Goal: Check status: Check status

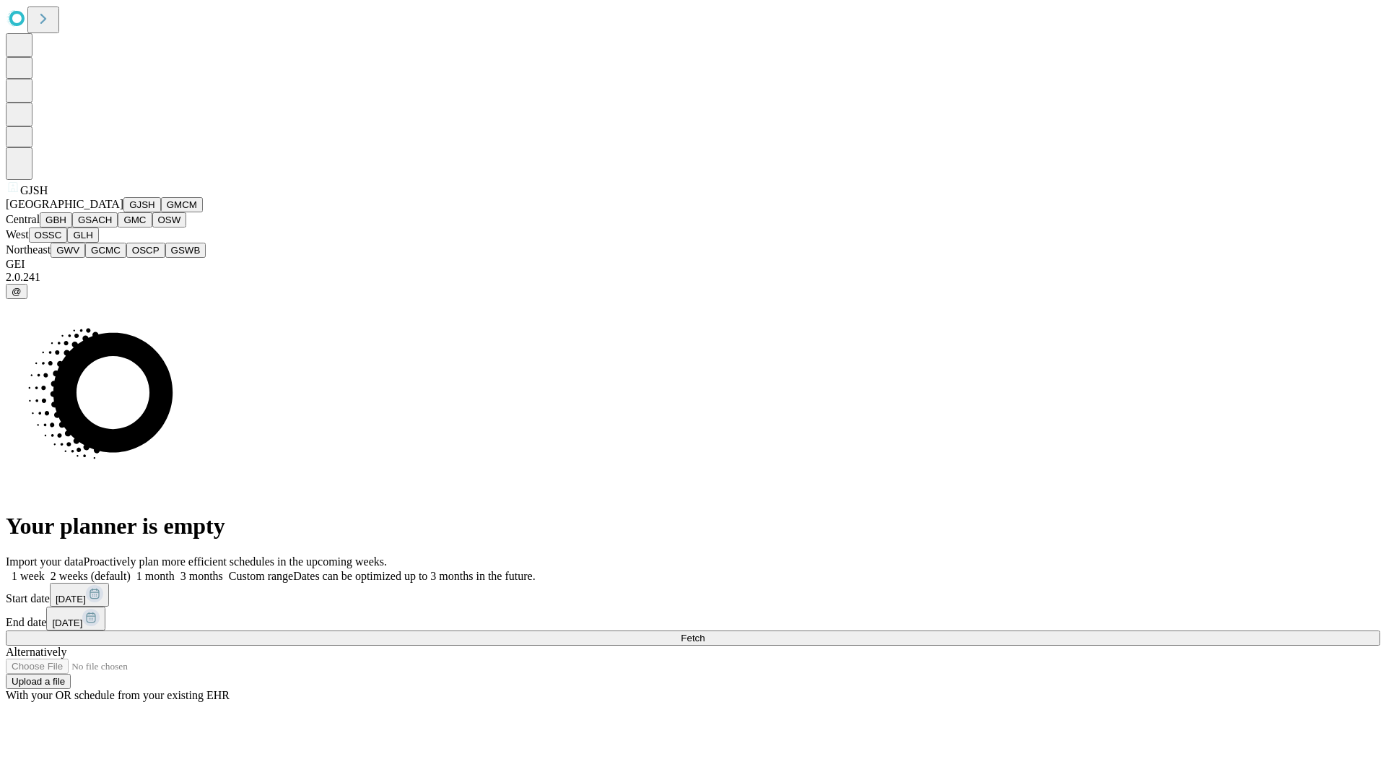
click at [123, 212] on button "GJSH" at bounding box center [142, 204] width 38 height 15
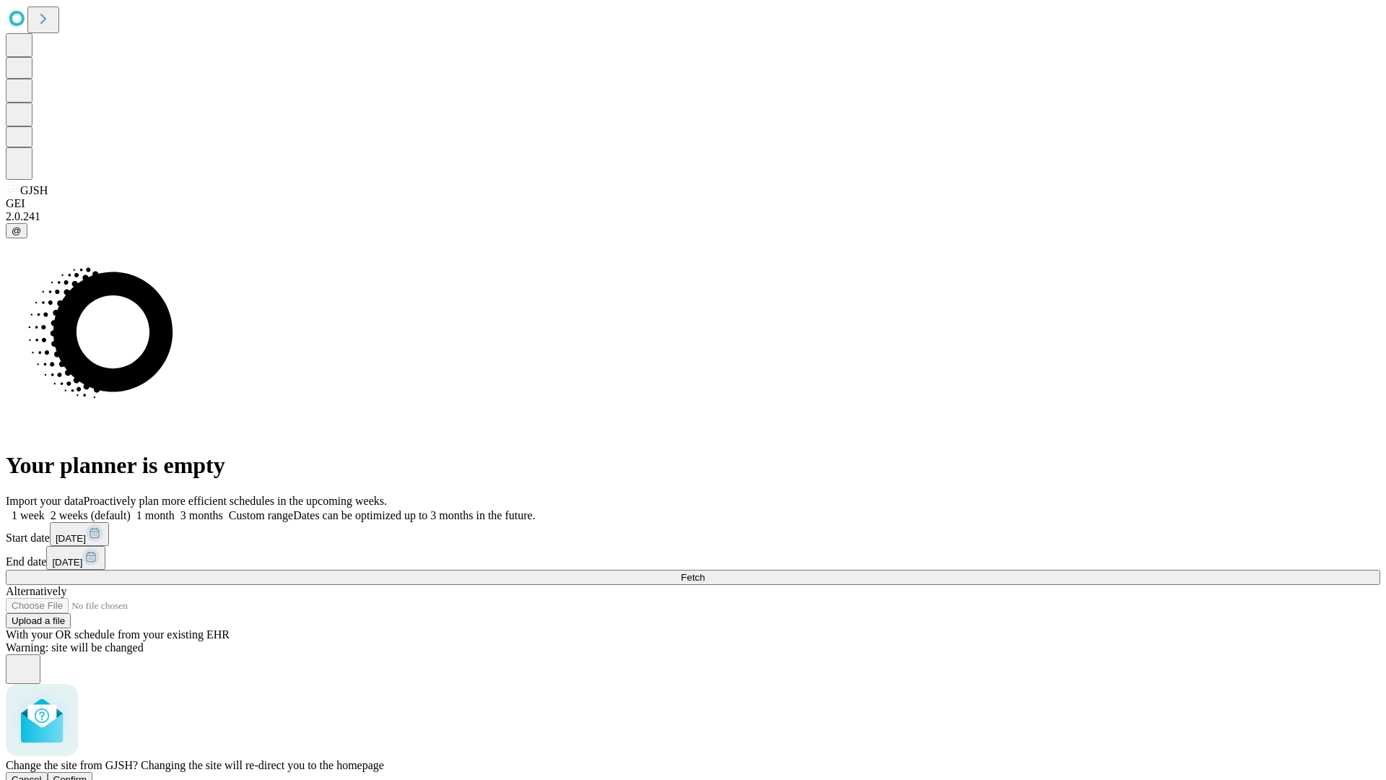
click at [87, 774] on span "Confirm" at bounding box center [70, 779] width 34 height 11
click at [45, 509] on label "1 week" at bounding box center [25, 515] width 39 height 12
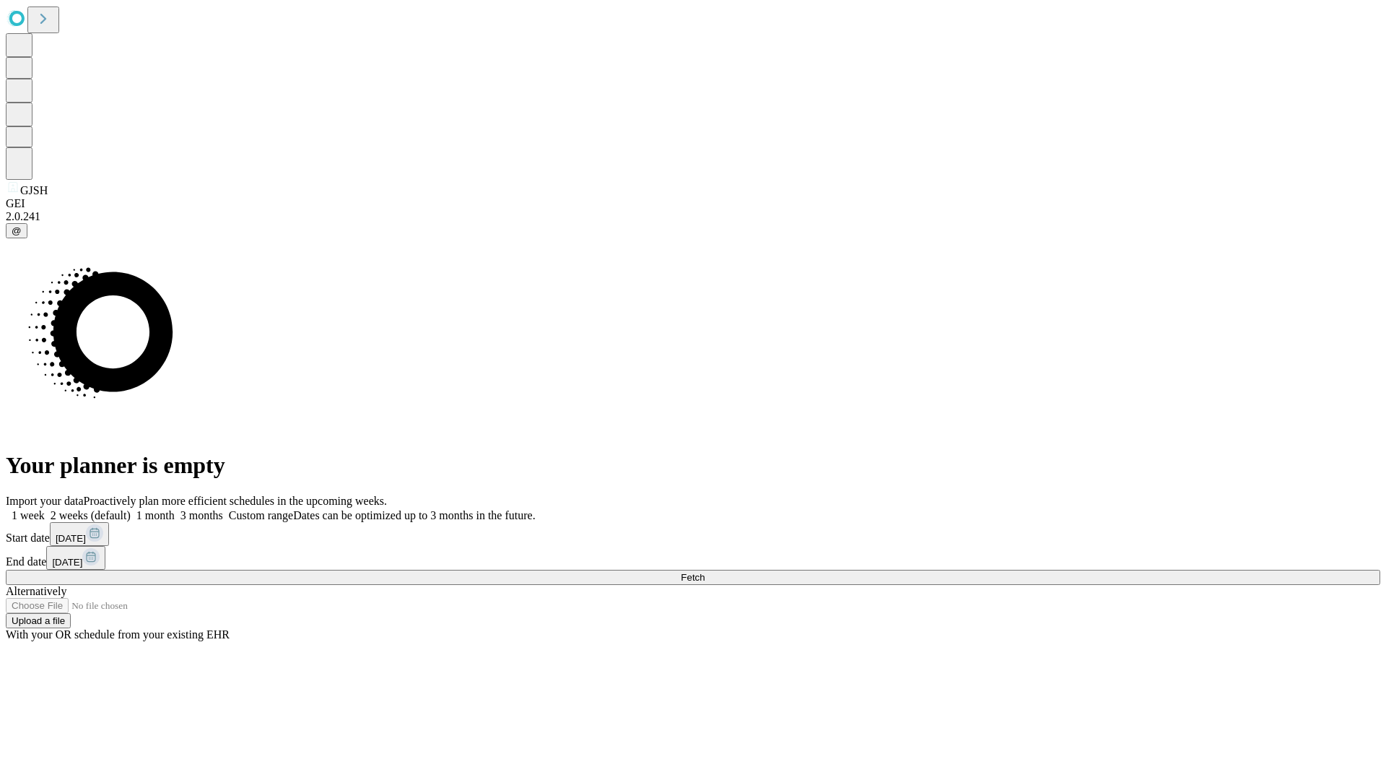
click at [705, 572] on span "Fetch" at bounding box center [693, 577] width 24 height 11
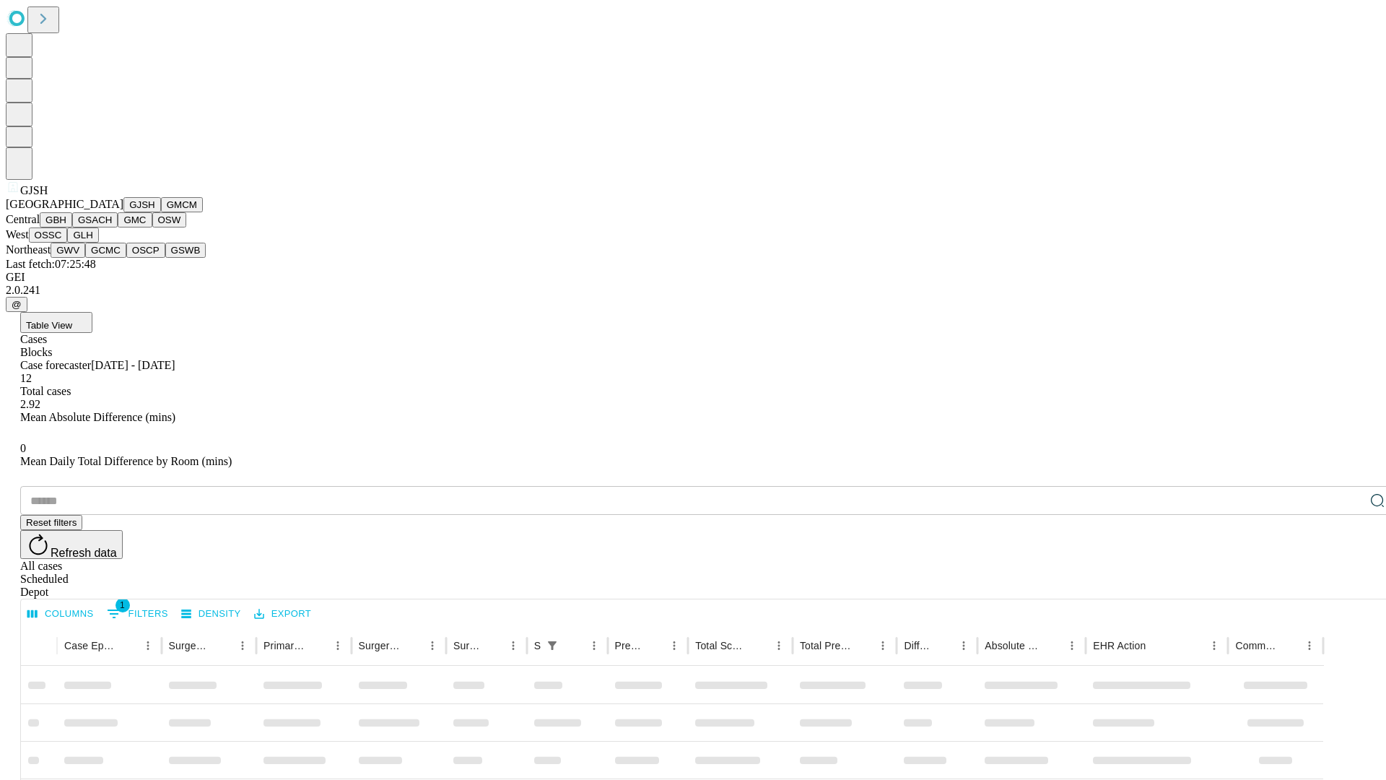
click at [161, 212] on button "GMCM" at bounding box center [182, 204] width 42 height 15
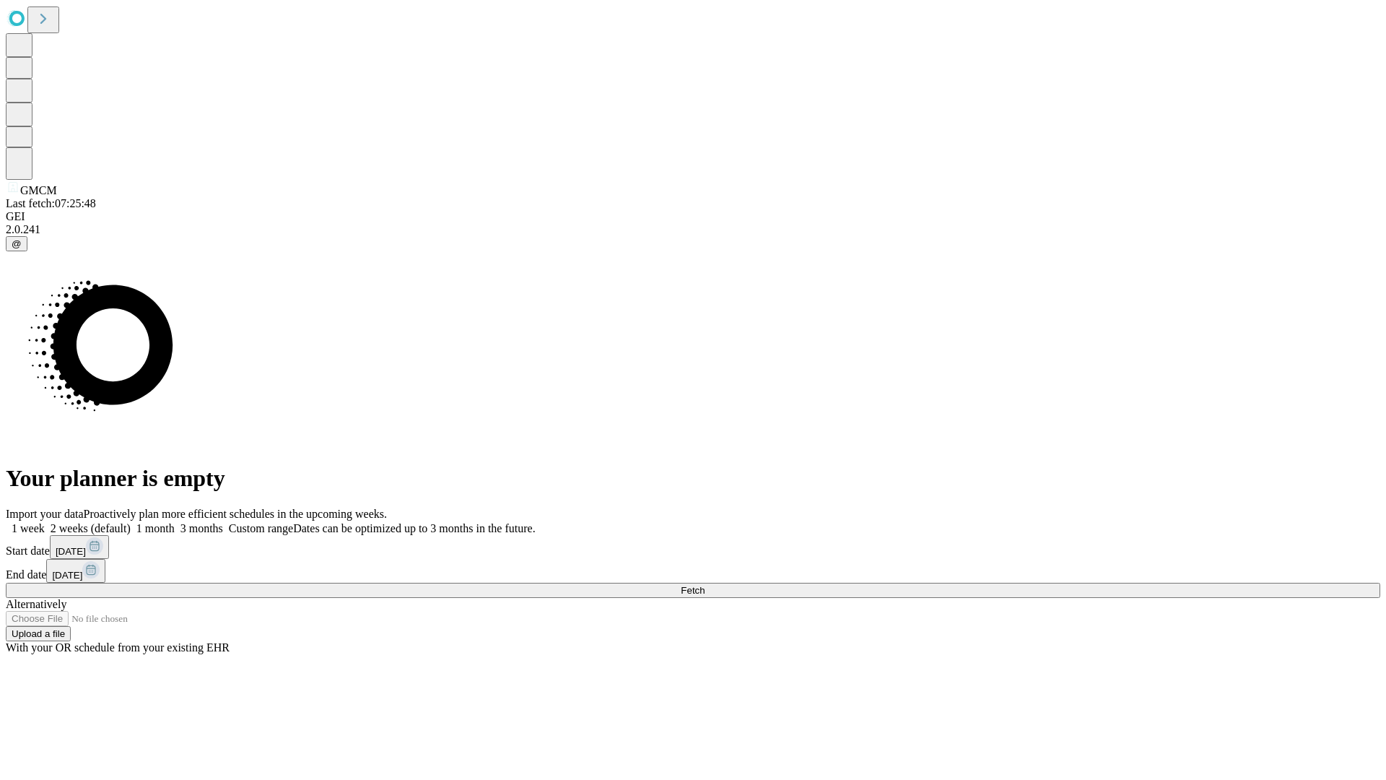
click at [45, 522] on label "1 week" at bounding box center [25, 528] width 39 height 12
click at [705, 585] on span "Fetch" at bounding box center [693, 590] width 24 height 11
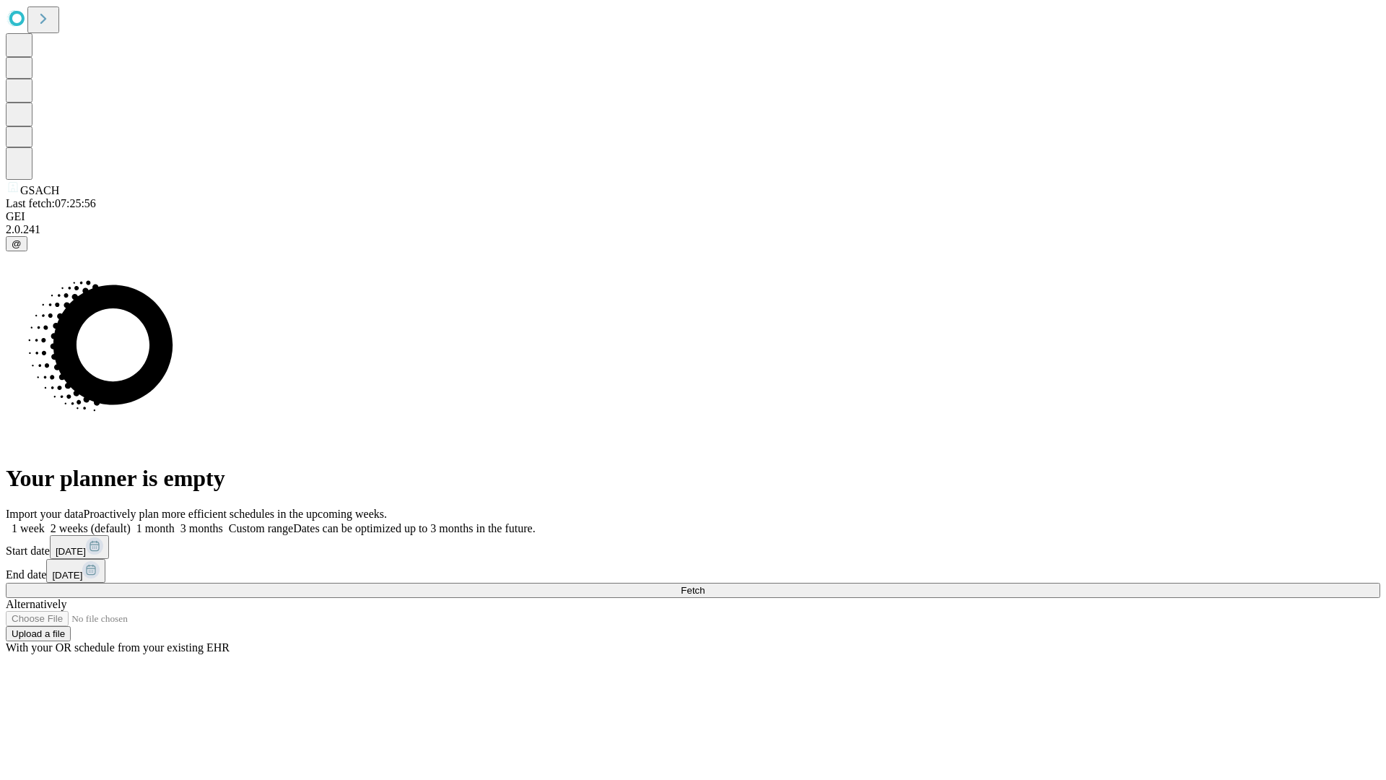
click at [45, 522] on label "1 week" at bounding box center [25, 528] width 39 height 12
click at [705, 585] on span "Fetch" at bounding box center [693, 590] width 24 height 11
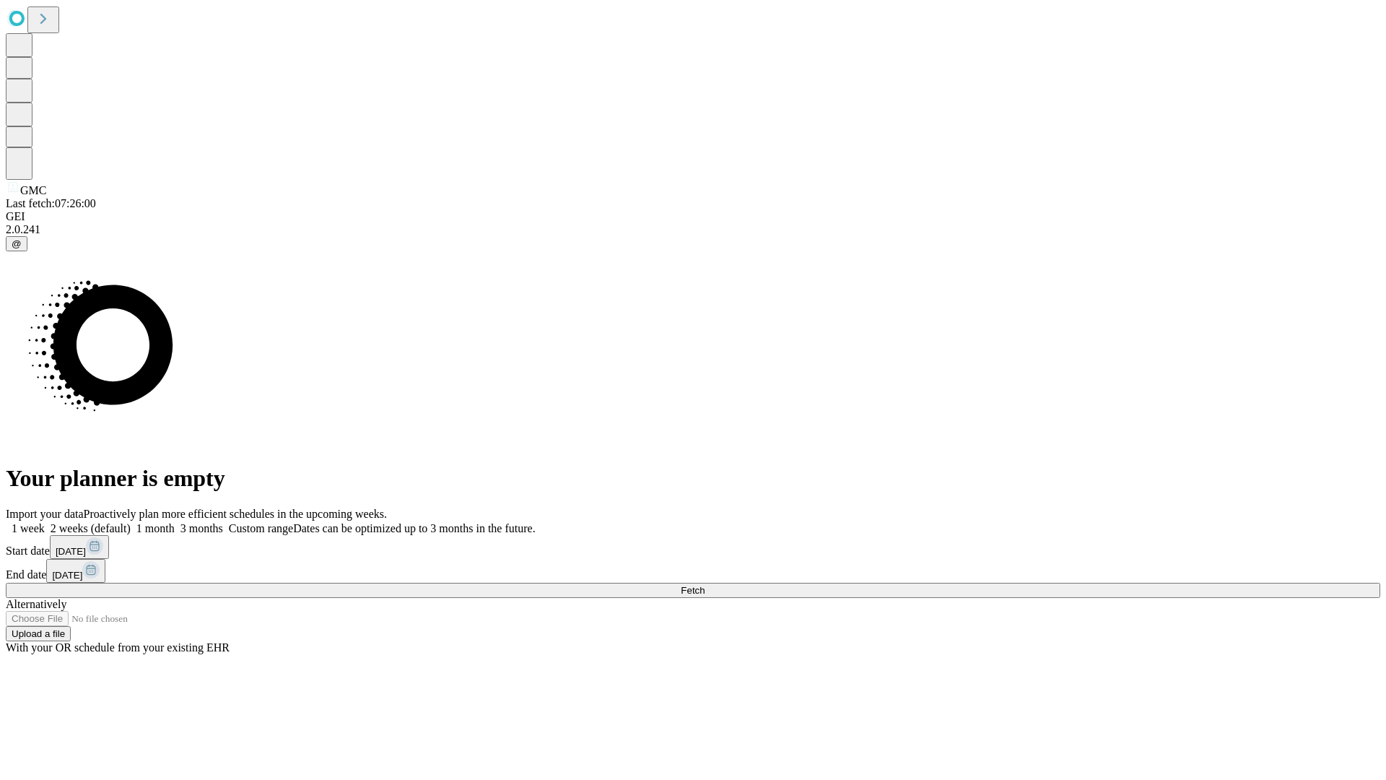
click at [45, 522] on label "1 week" at bounding box center [25, 528] width 39 height 12
click at [705, 585] on span "Fetch" at bounding box center [693, 590] width 24 height 11
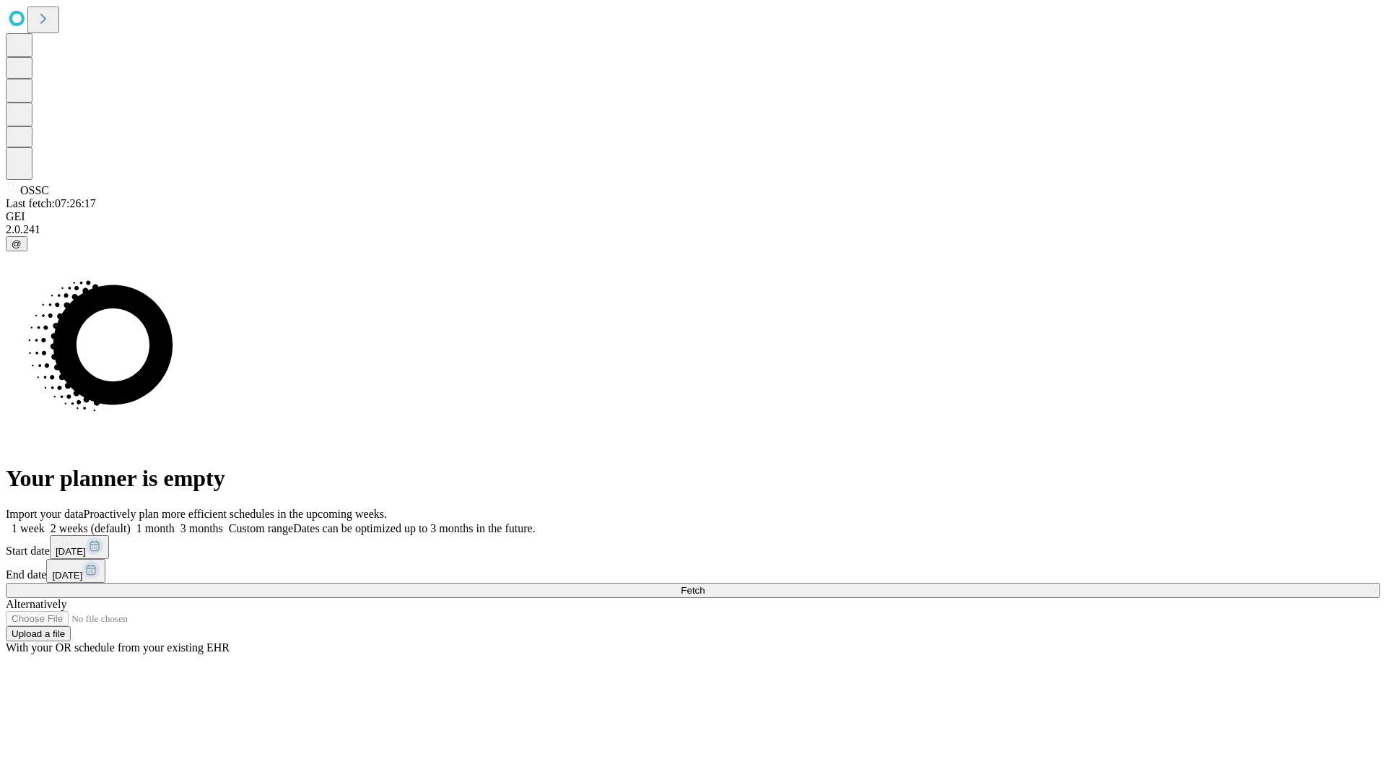
click at [45, 522] on label "1 week" at bounding box center [25, 528] width 39 height 12
click at [705, 585] on span "Fetch" at bounding box center [693, 590] width 24 height 11
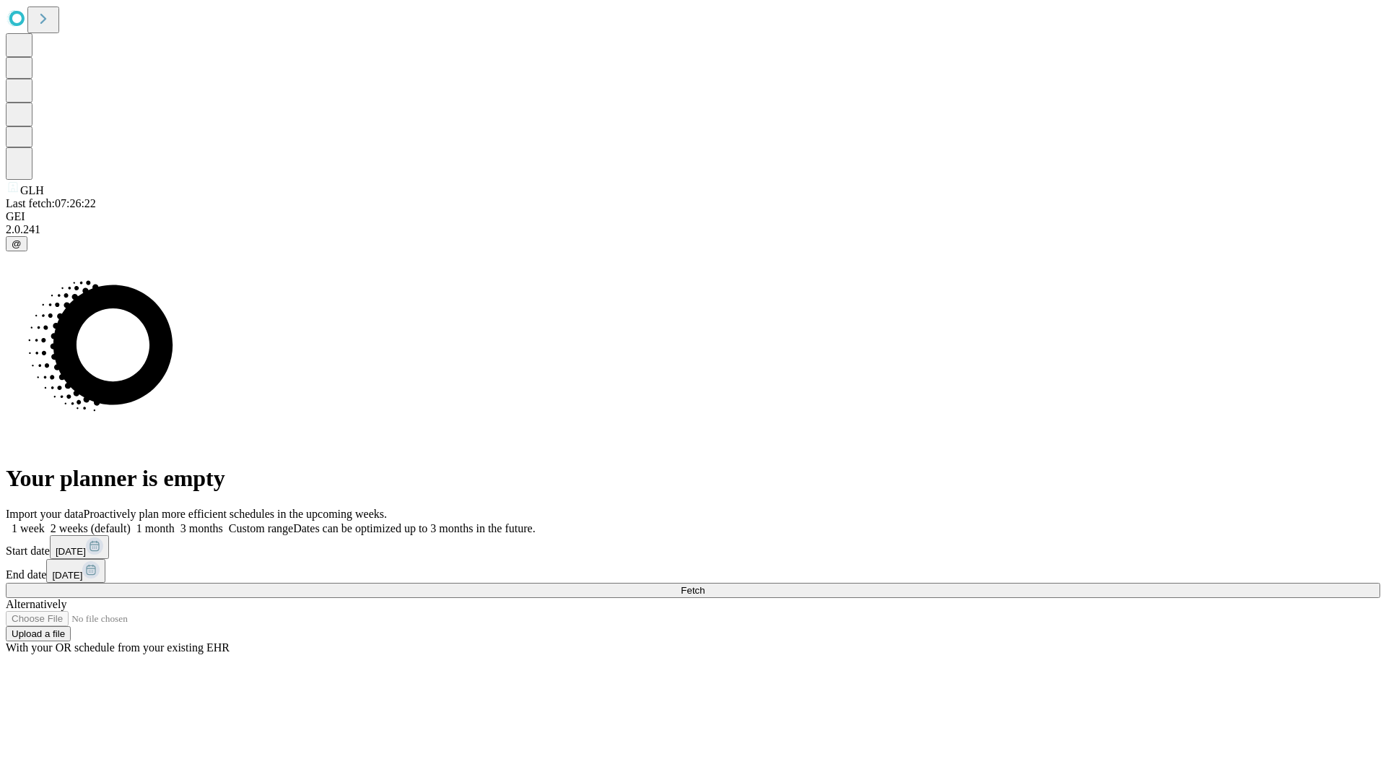
click at [705, 585] on span "Fetch" at bounding box center [693, 590] width 24 height 11
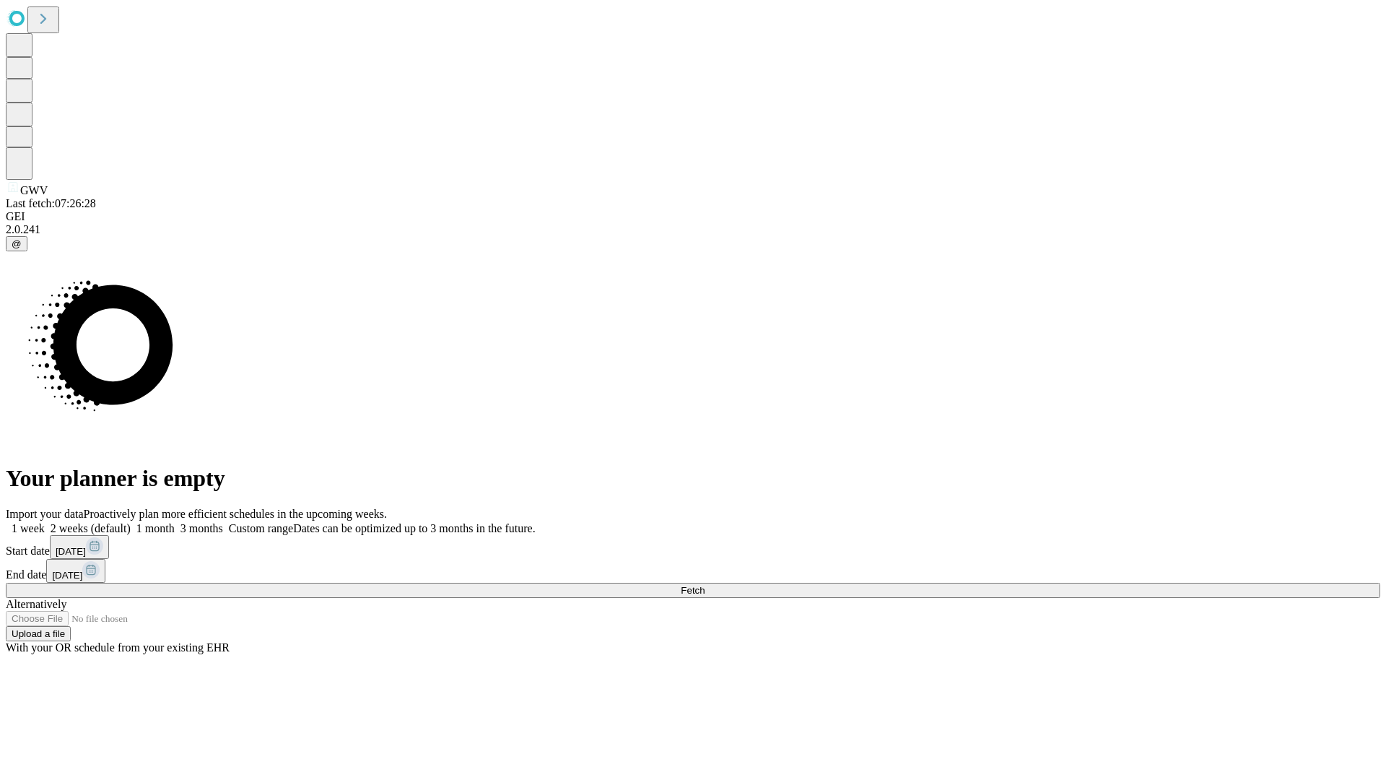
click at [45, 522] on label "1 week" at bounding box center [25, 528] width 39 height 12
click at [705, 585] on span "Fetch" at bounding box center [693, 590] width 24 height 11
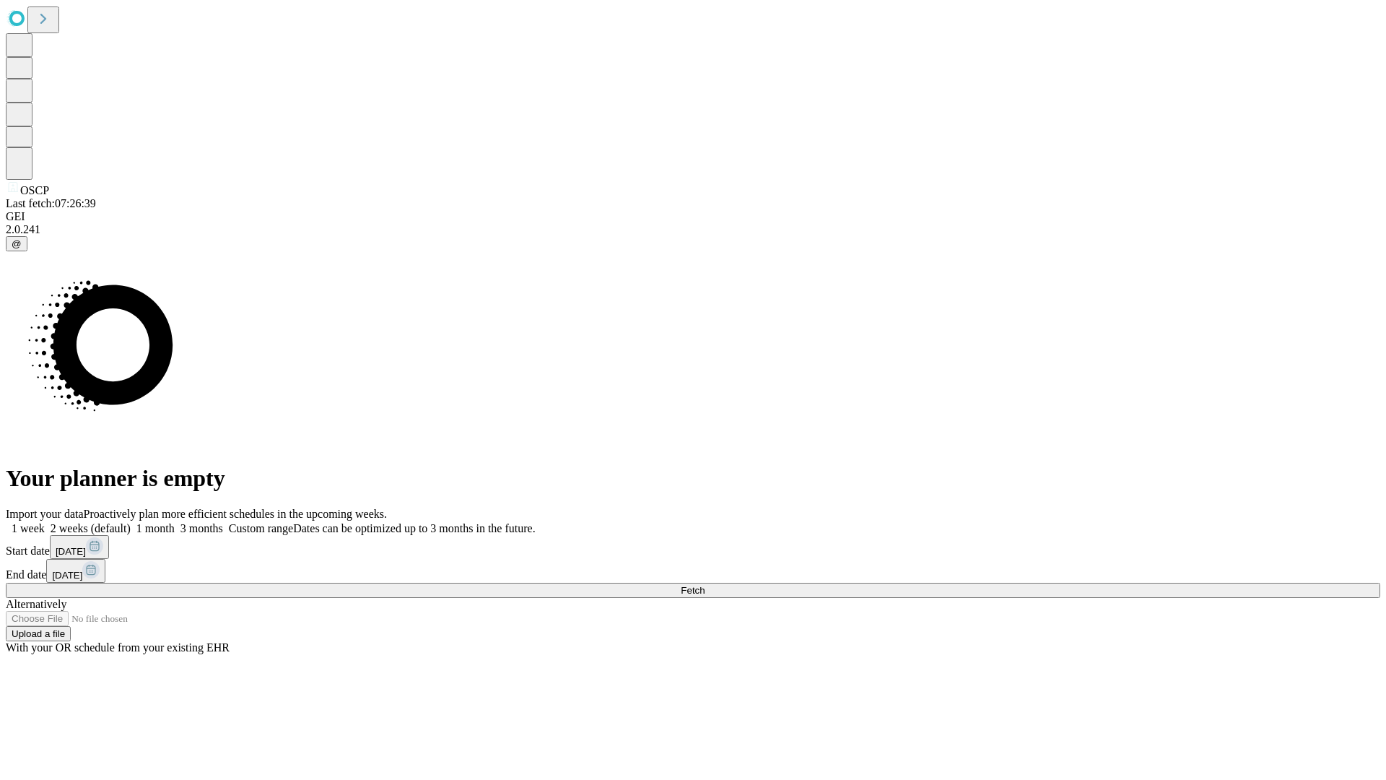
click at [45, 522] on label "1 week" at bounding box center [25, 528] width 39 height 12
click at [705, 585] on span "Fetch" at bounding box center [693, 590] width 24 height 11
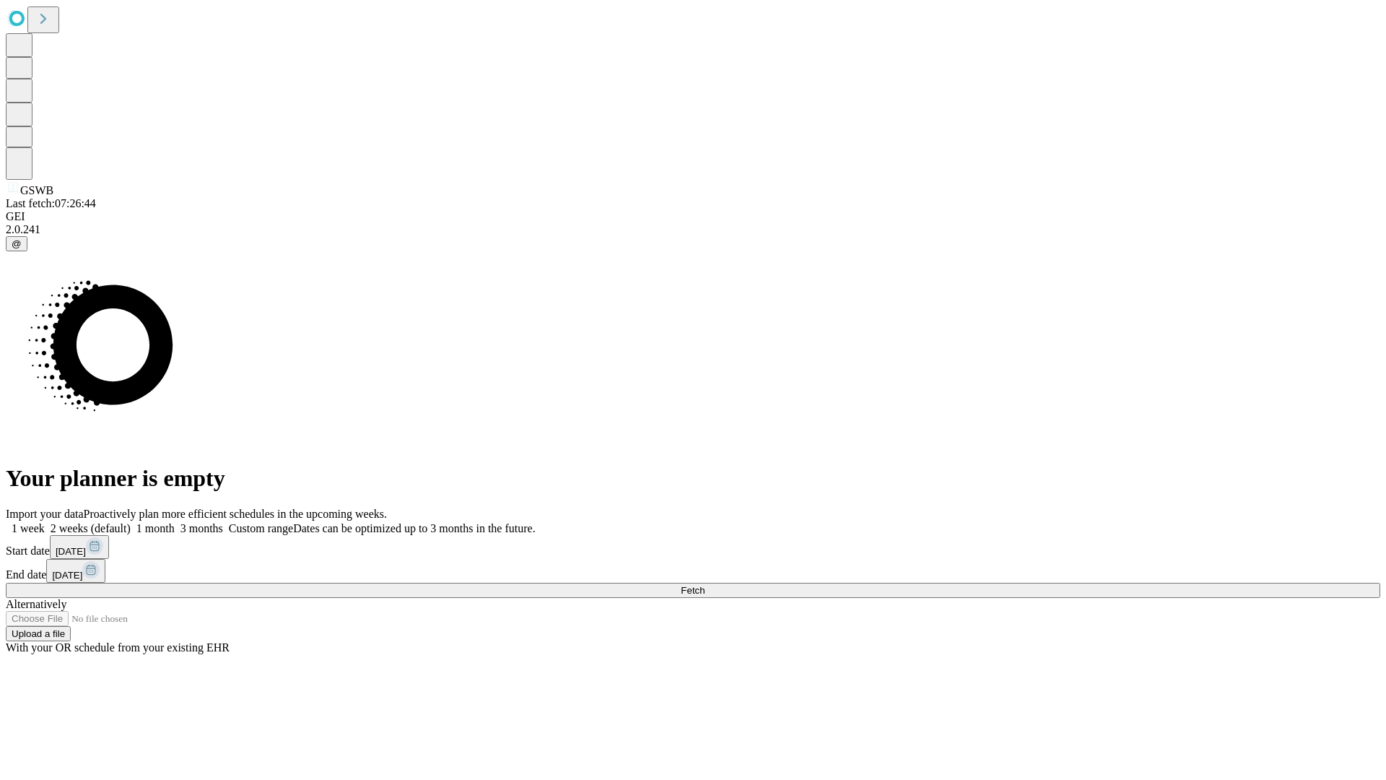
click at [705, 585] on span "Fetch" at bounding box center [693, 590] width 24 height 11
